Goal: Task Accomplishment & Management: Manage account settings

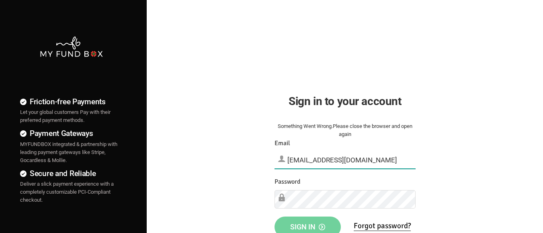
type input "[EMAIL_ADDRESS][DOMAIN_NAME]"
click at [307, 222] on span "Sign in" at bounding box center [307, 227] width 35 height 8
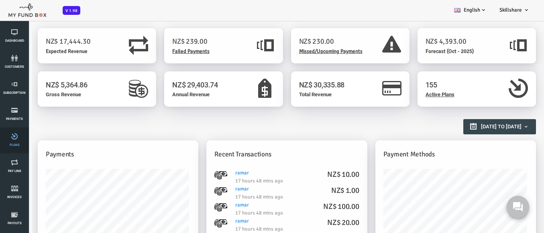
click at [14, 141] on link "Plans" at bounding box center [14, 141] width 24 height 26
